Goal: Transaction & Acquisition: Download file/media

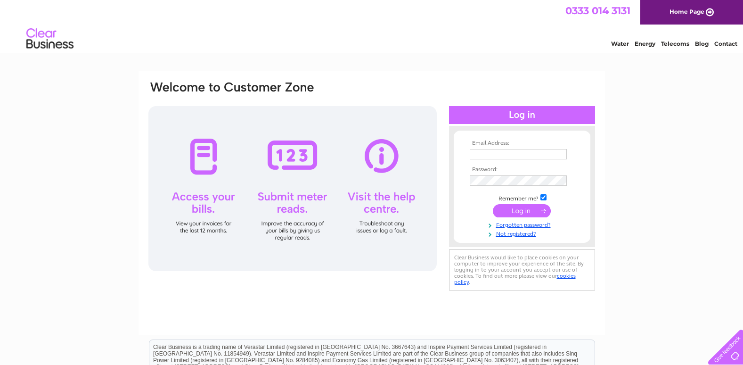
type input "master@lordleycester.com"
click at [520, 207] on input "submit" at bounding box center [522, 210] width 58 height 13
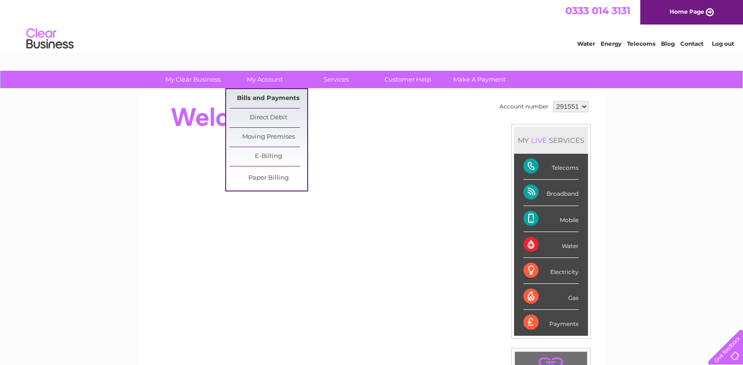
click at [278, 96] on link "Bills and Payments" at bounding box center [268, 98] width 78 height 19
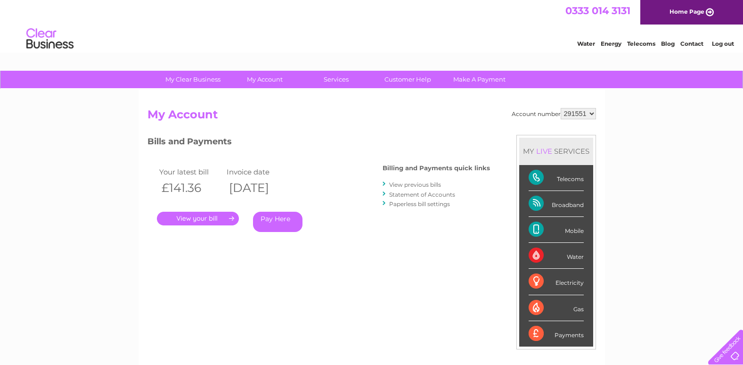
click at [221, 217] on link "." at bounding box center [198, 218] width 82 height 14
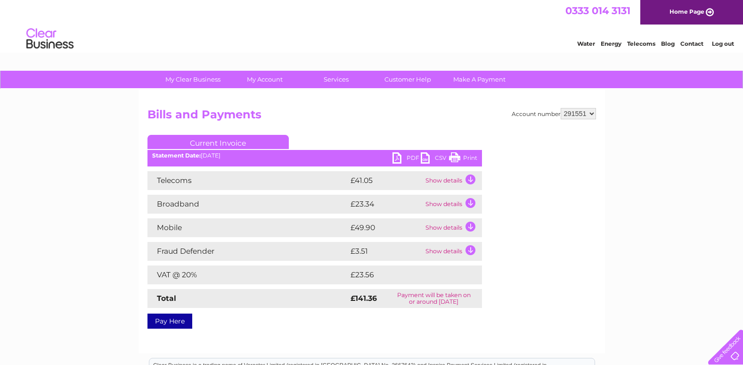
click at [402, 155] on link "PDF" at bounding box center [406, 159] width 28 height 14
